Goal: Information Seeking & Learning: Learn about a topic

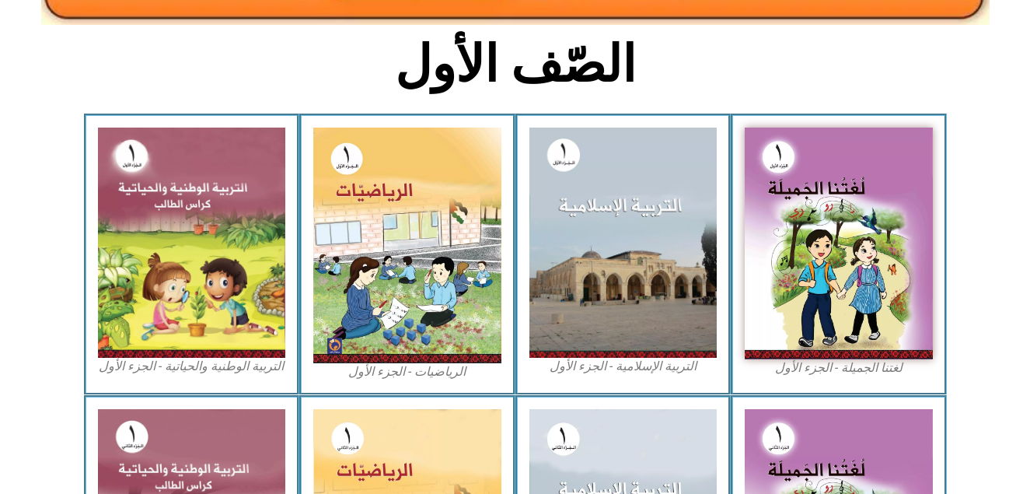
scroll to position [392, 0]
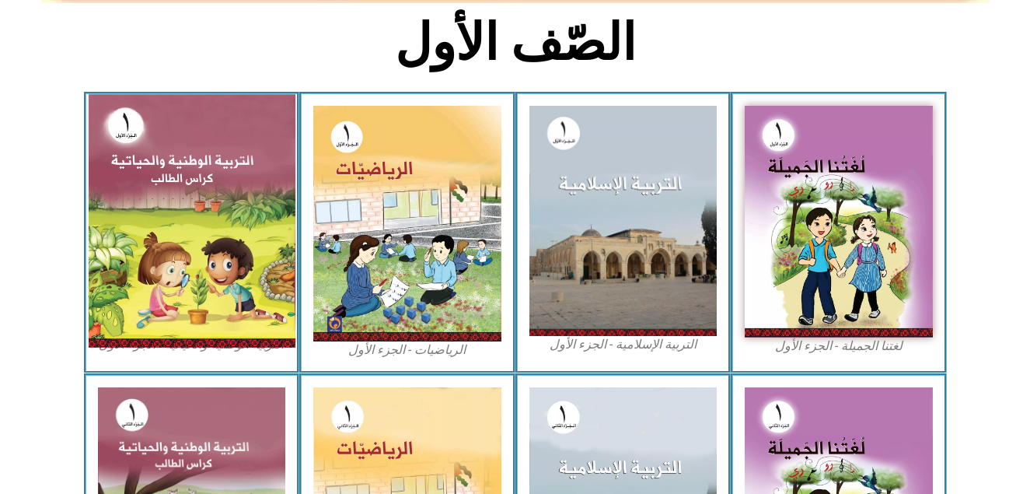
click at [201, 215] on img at bounding box center [191, 220] width 207 height 253
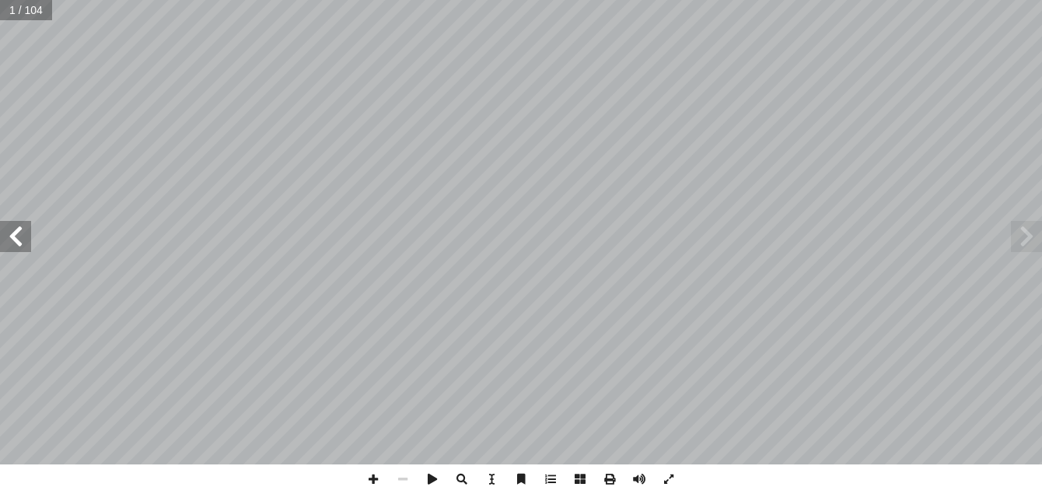
click at [24, 240] on span at bounding box center [15, 236] width 31 height 31
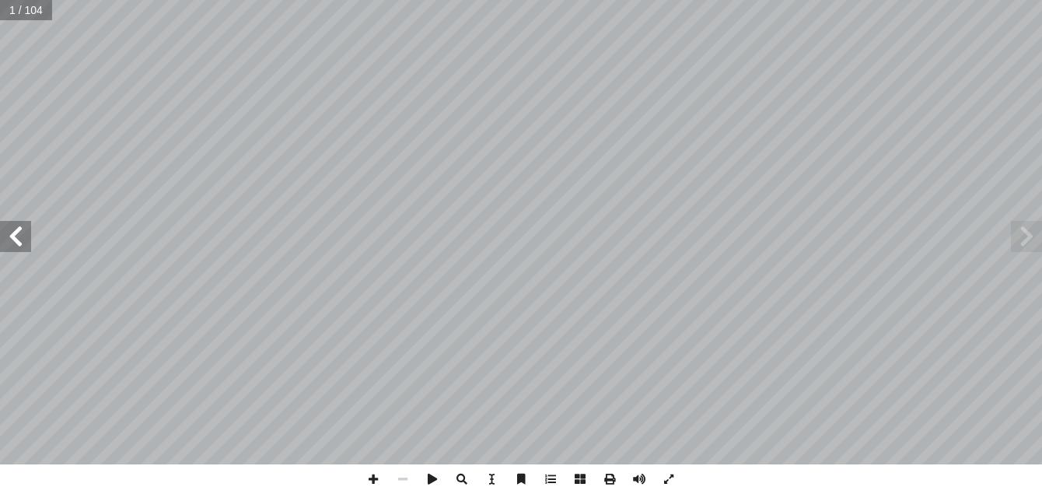
click at [24, 240] on span at bounding box center [15, 236] width 31 height 31
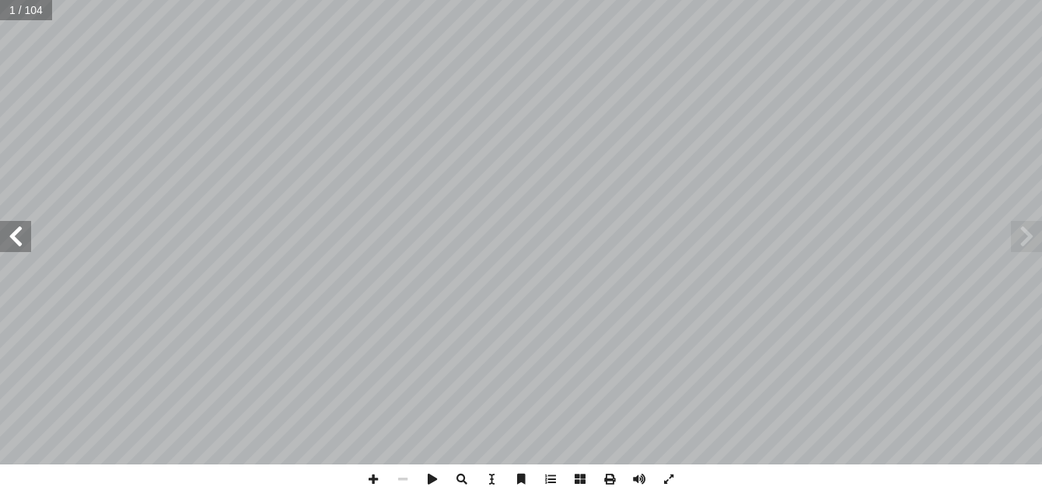
click at [24, 240] on span at bounding box center [15, 236] width 31 height 31
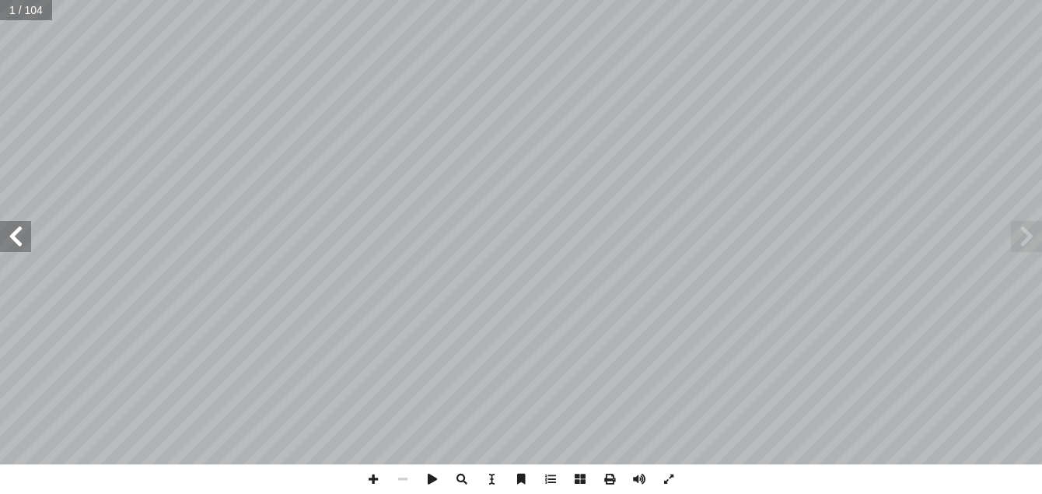
click at [24, 240] on span at bounding box center [15, 236] width 31 height 31
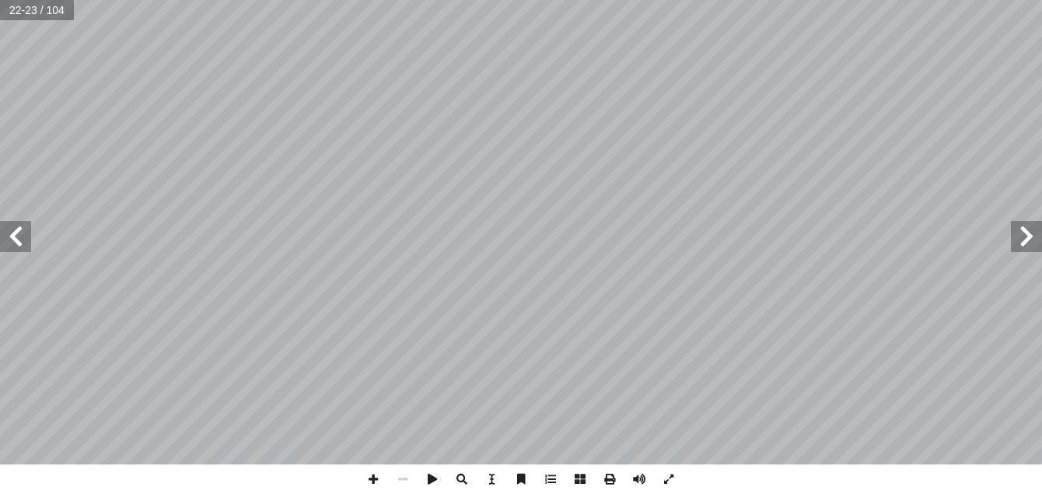
click at [24, 240] on span at bounding box center [15, 236] width 31 height 31
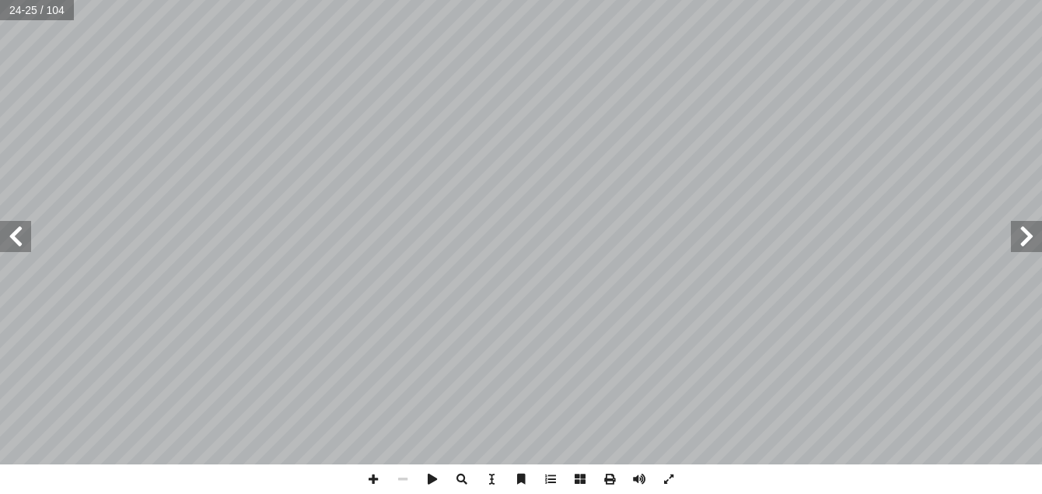
click at [24, 240] on span at bounding box center [15, 236] width 31 height 31
click at [8, 236] on span at bounding box center [15, 236] width 31 height 31
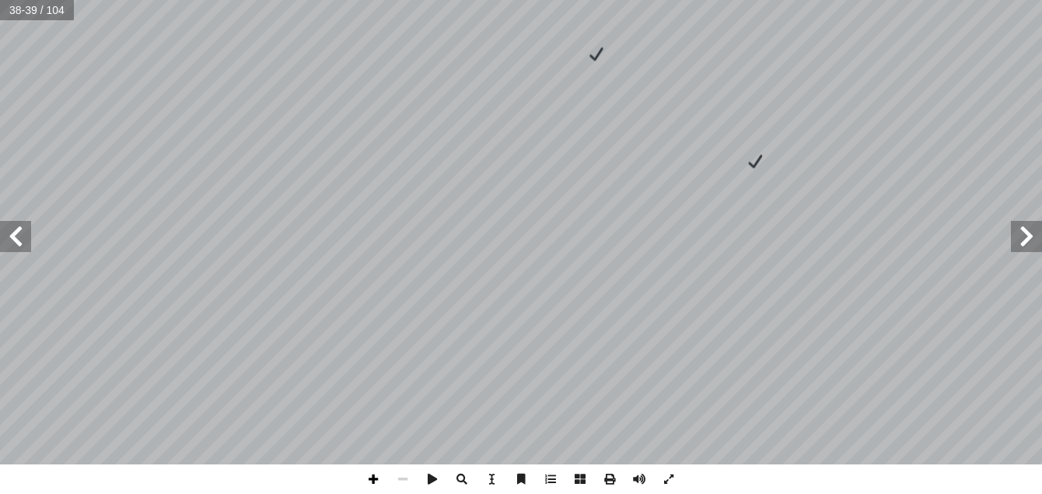
click at [365, 477] on span at bounding box center [373, 479] width 30 height 30
click at [23, 247] on span at bounding box center [15, 236] width 31 height 31
click at [401, 473] on span at bounding box center [403, 479] width 30 height 30
click at [374, 485] on span at bounding box center [373, 479] width 30 height 30
